Goal: Task Accomplishment & Management: Manage account settings

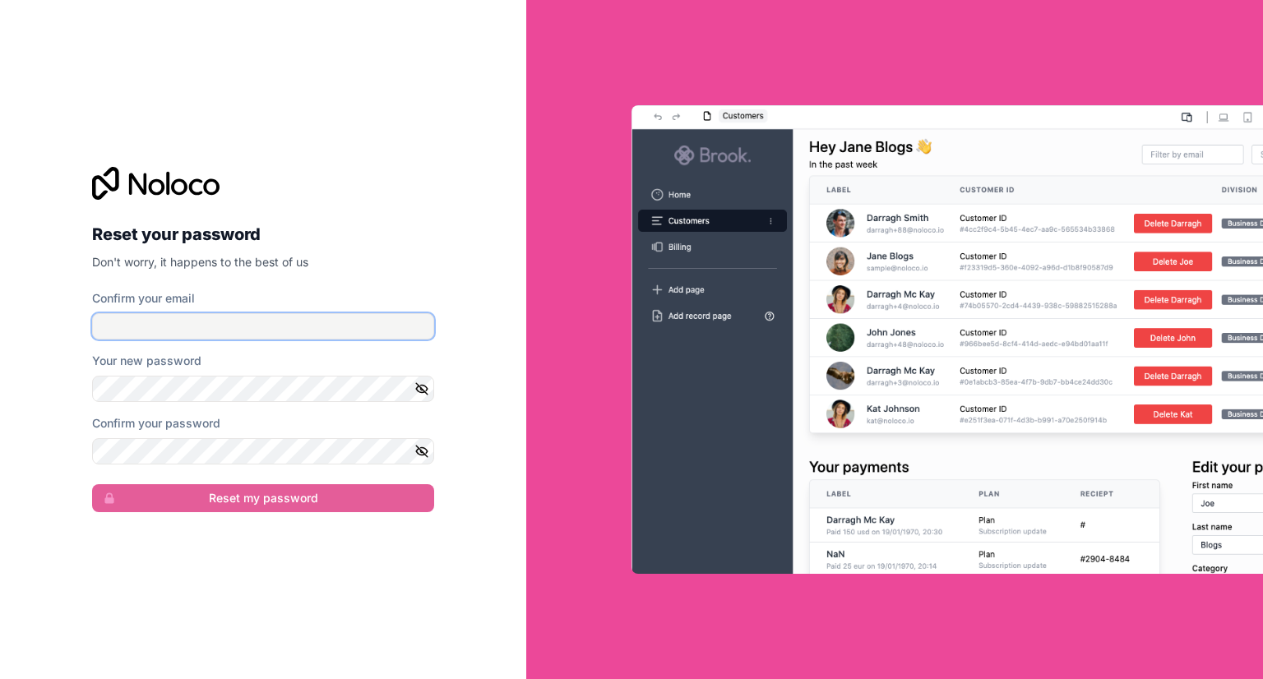
click at [336, 329] on input "Confirm your email" at bounding box center [263, 326] width 342 height 26
type input "[PERSON_NAME][EMAIL_ADDRESS][DOMAIN_NAME]"
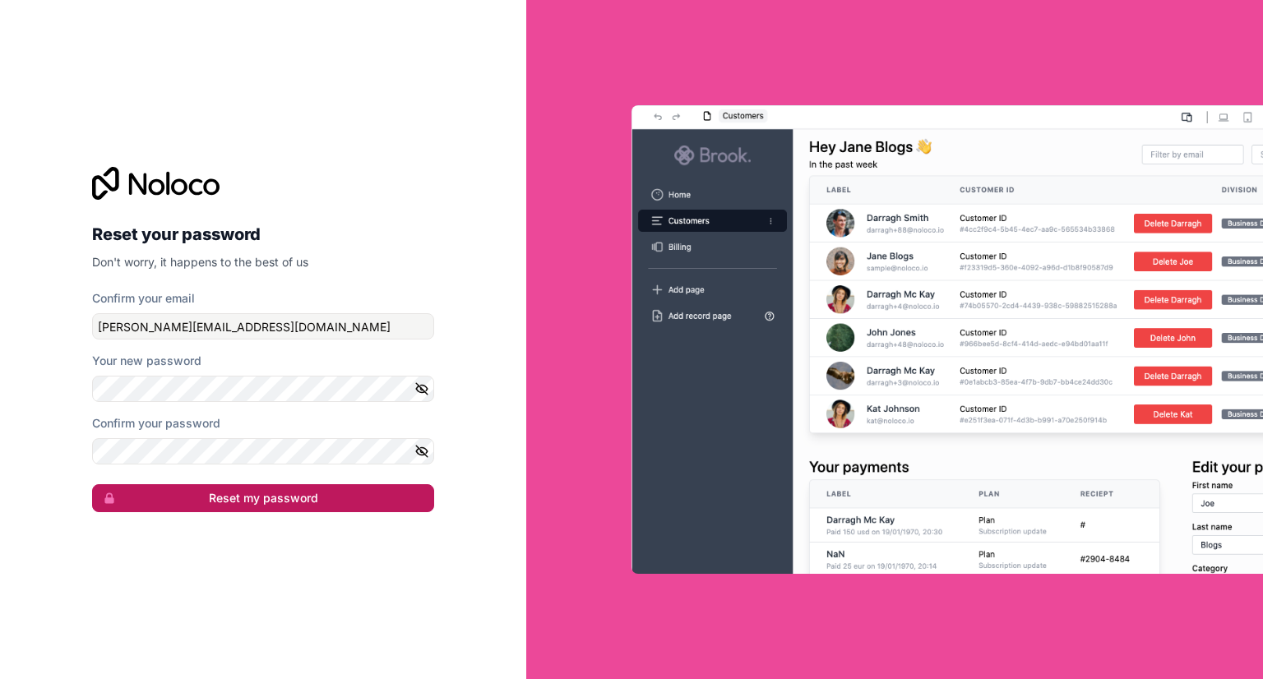
click at [316, 497] on button "Reset my password" at bounding box center [263, 498] width 342 height 28
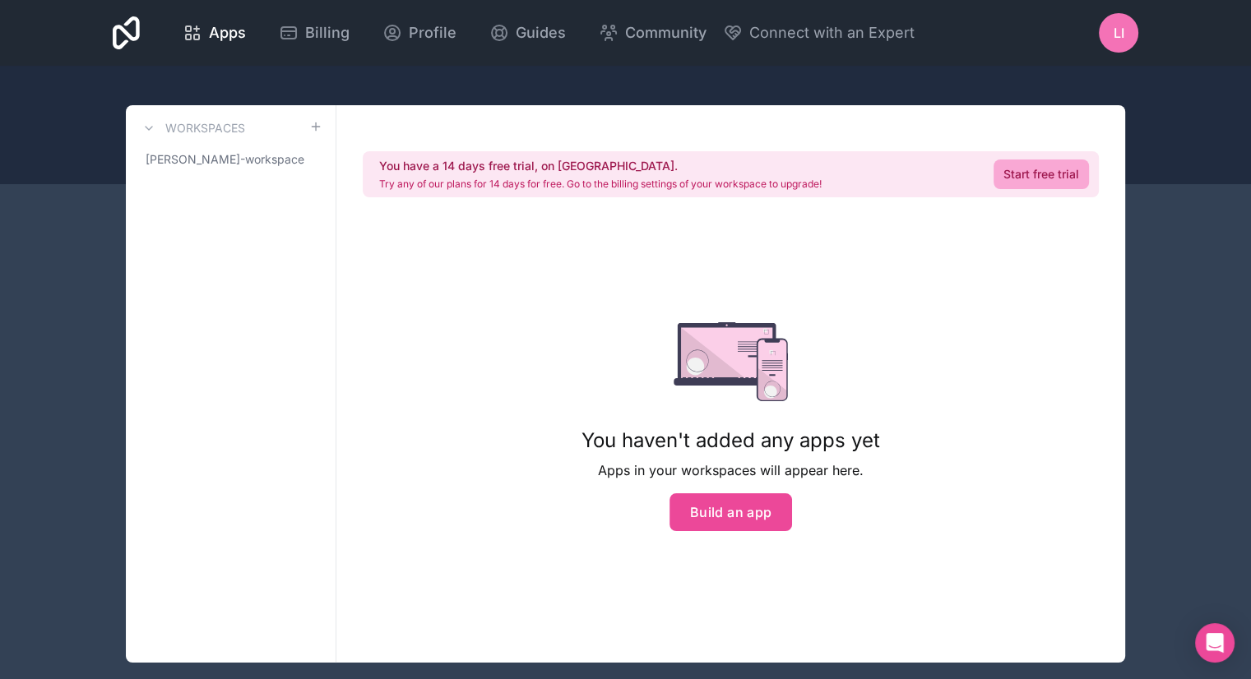
click at [1118, 35] on span "LI" at bounding box center [1118, 33] width 11 height 20
click at [674, 257] on div "You haven't added any apps yet Apps in your workspaces will appear here. Build …" at bounding box center [730, 426] width 351 height 419
click at [275, 160] on span "[PERSON_NAME]-workspace" at bounding box center [221, 159] width 150 height 16
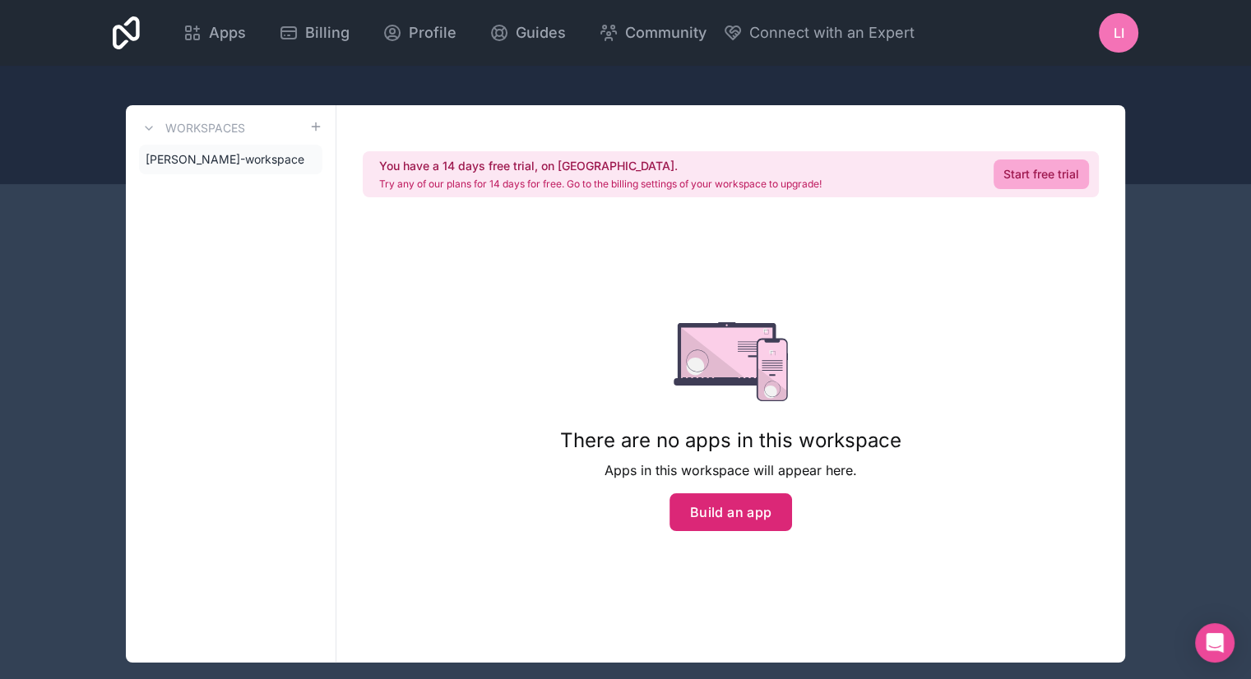
click at [761, 514] on button "Build an app" at bounding box center [730, 512] width 123 height 38
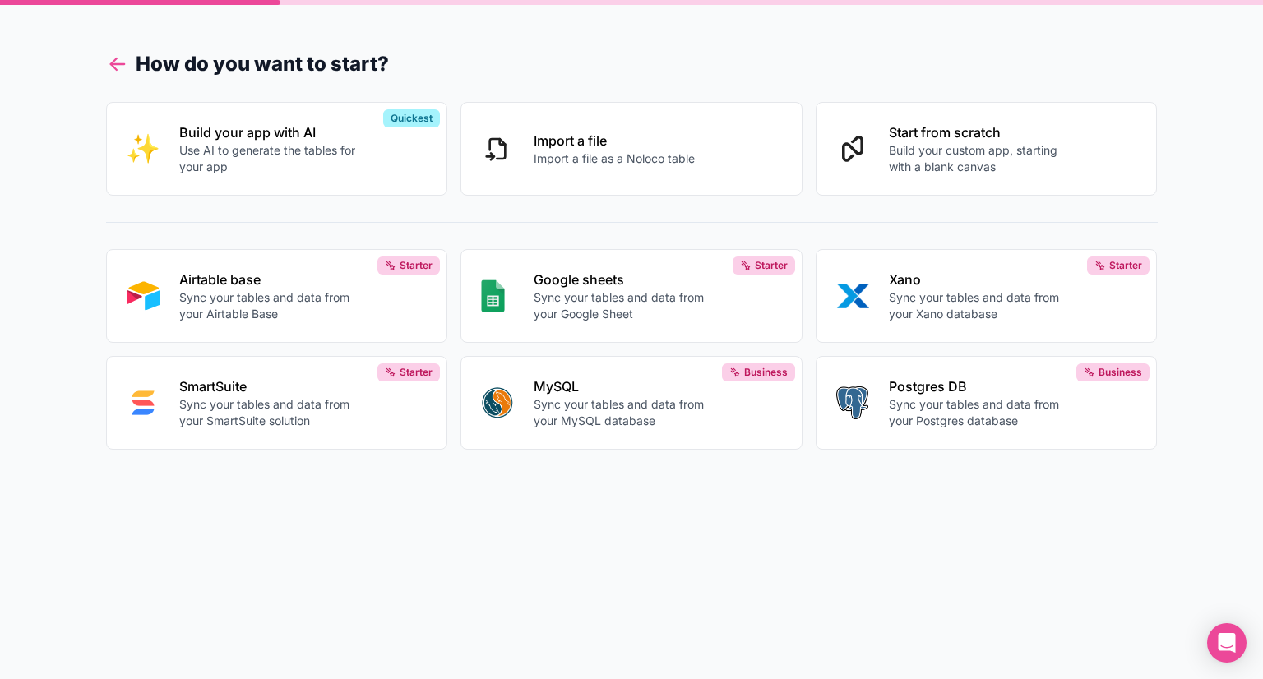
click at [113, 59] on icon at bounding box center [117, 64] width 23 height 23
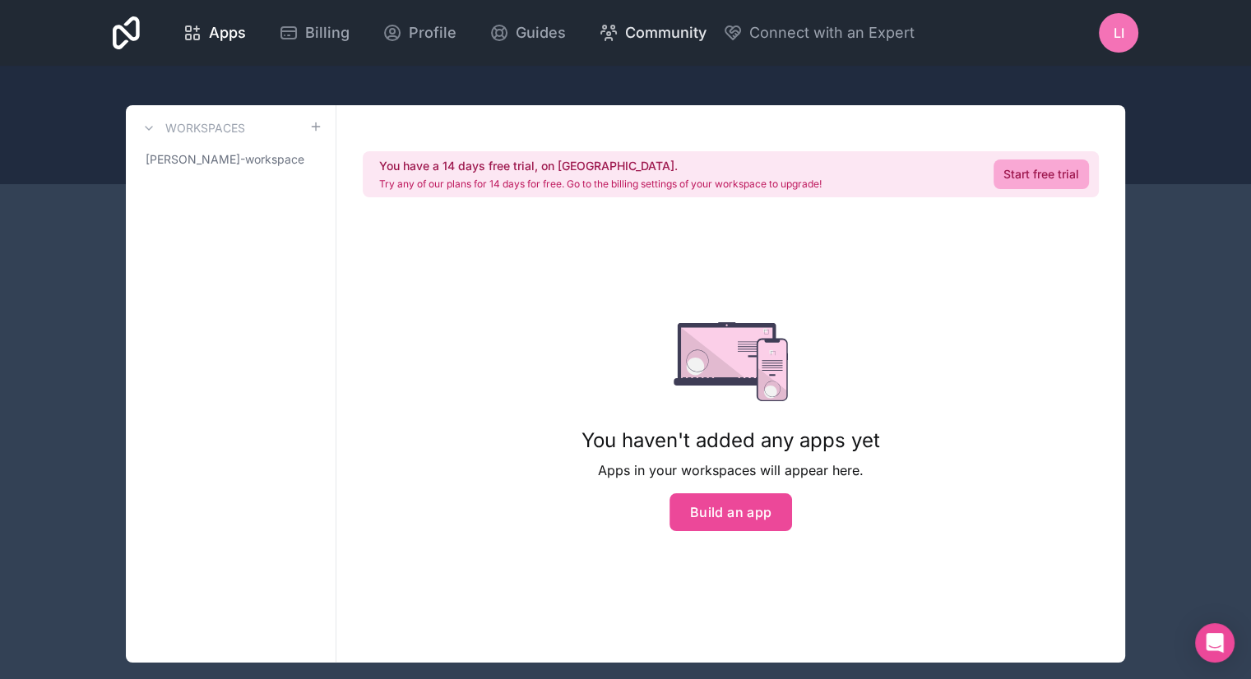
click at [678, 33] on span "Community" at bounding box center [665, 32] width 81 height 23
click at [234, 24] on span "Apps" at bounding box center [227, 32] width 37 height 23
click at [197, 27] on icon at bounding box center [197, 28] width 0 height 5
click at [141, 132] on button at bounding box center [149, 128] width 20 height 20
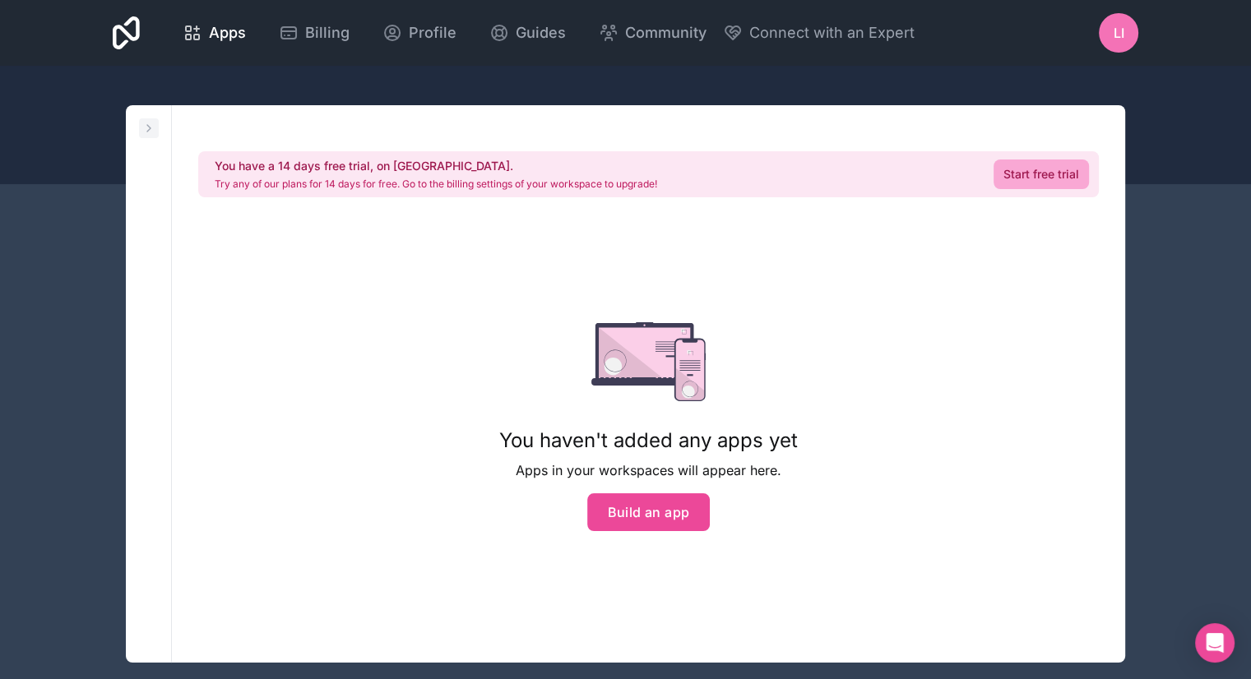
click at [145, 129] on icon at bounding box center [148, 128] width 13 height 13
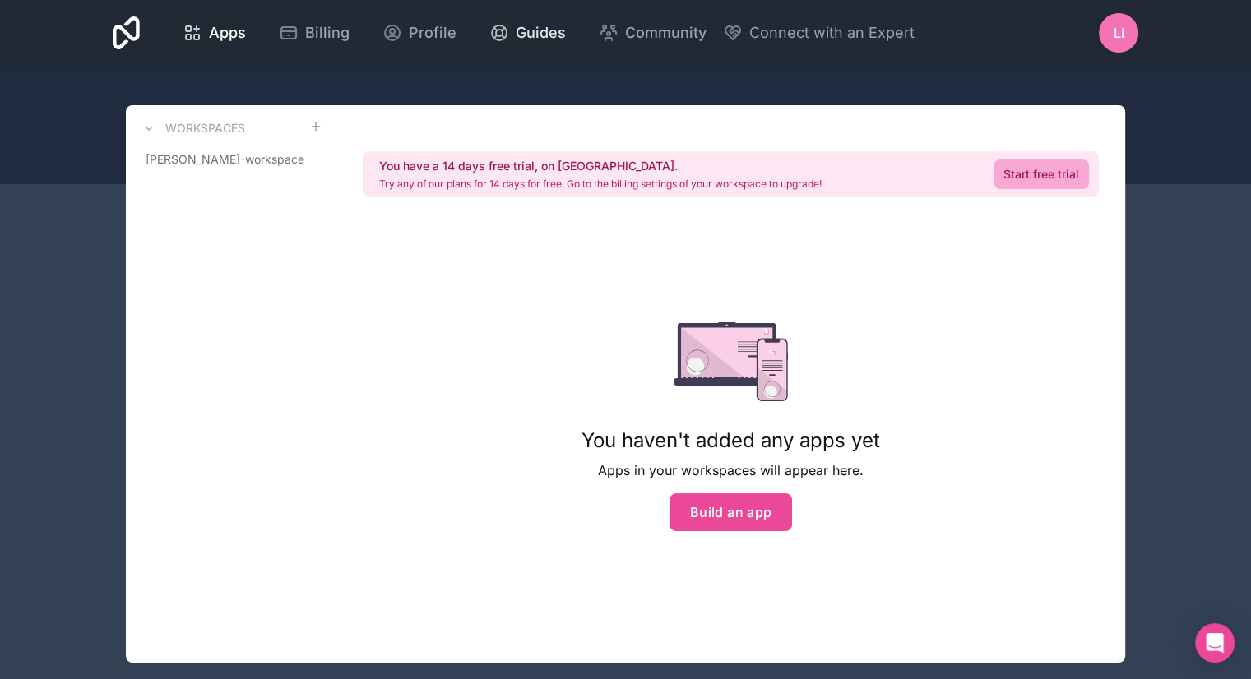
click at [516, 37] on span "Guides" at bounding box center [541, 32] width 50 height 23
click at [658, 34] on span "Community" at bounding box center [665, 32] width 81 height 23
click at [1119, 32] on span "LI" at bounding box center [1118, 33] width 11 height 20
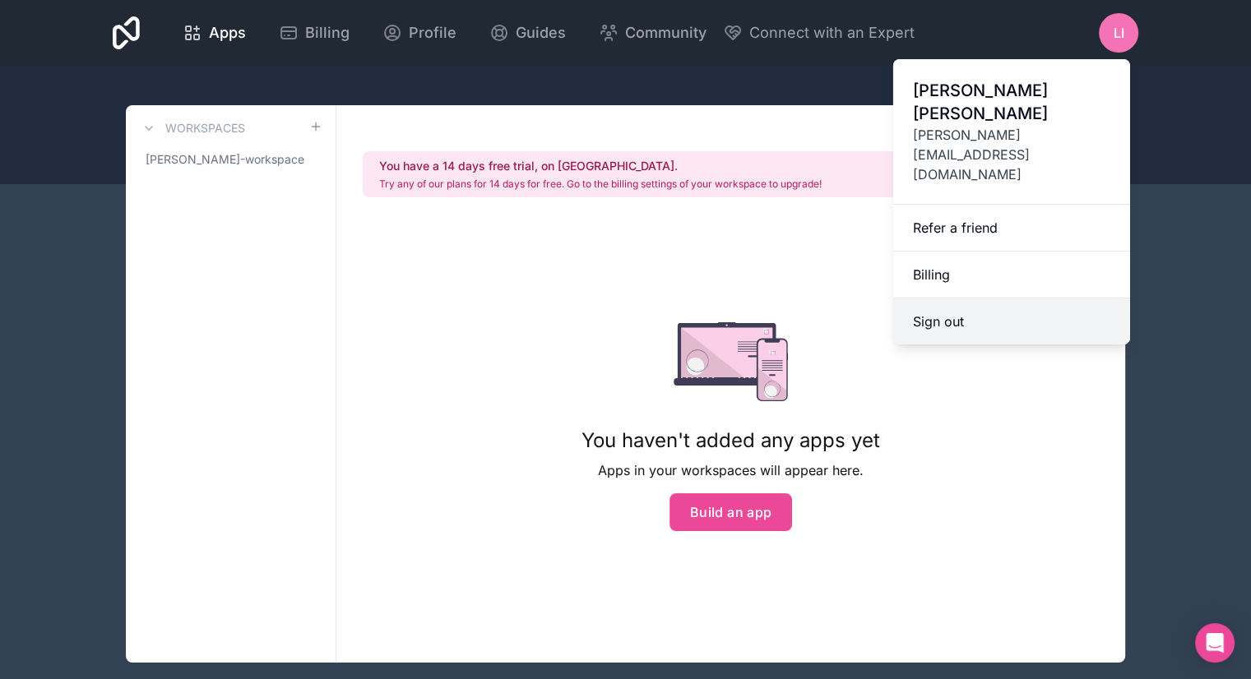
click at [946, 298] on button "Sign out" at bounding box center [1011, 321] width 237 height 46
